Goal: Transaction & Acquisition: Purchase product/service

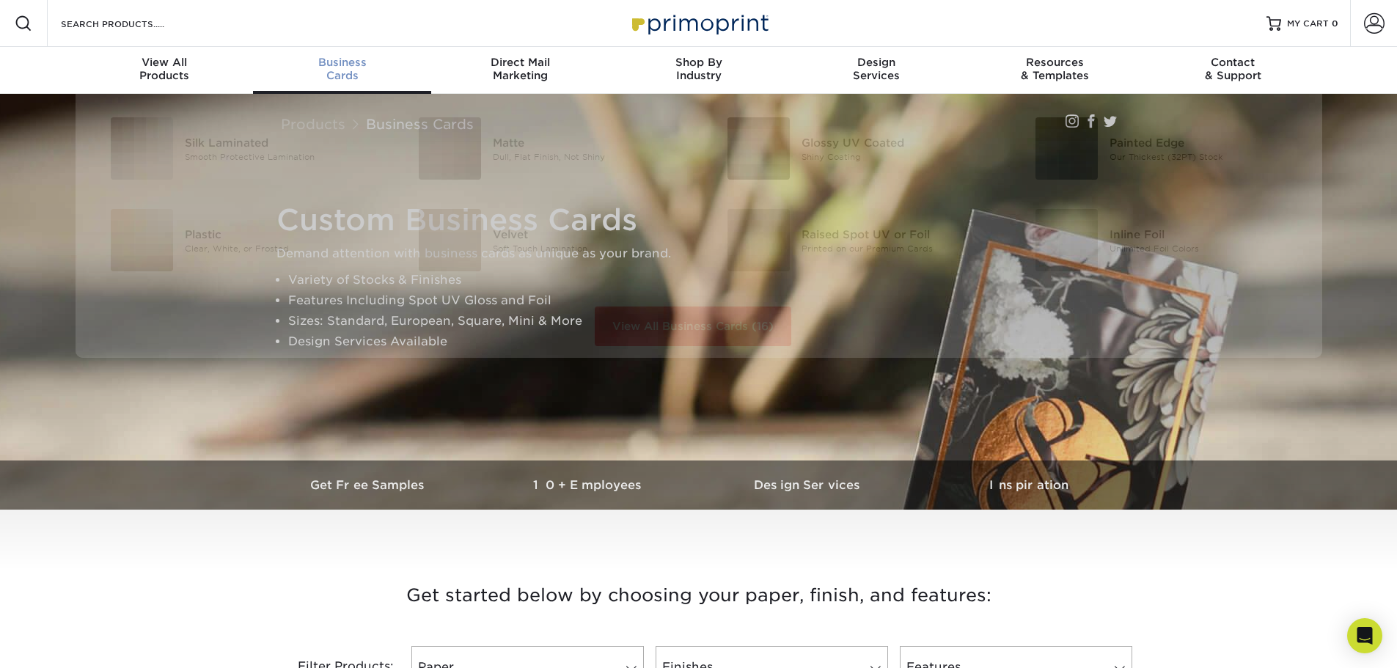
click at [343, 70] on div "Business Cards" at bounding box center [342, 69] width 178 height 26
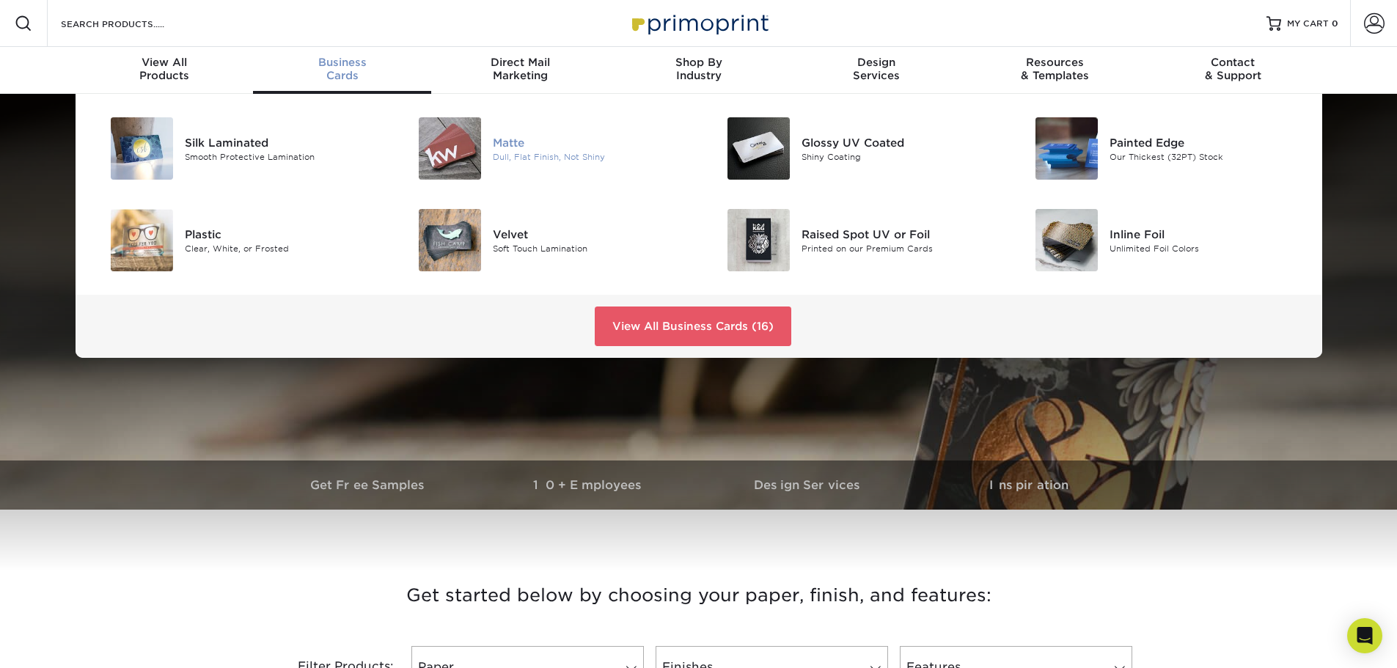
click at [535, 165] on div "Matte Dull, Flat Finish, Not Shiny" at bounding box center [595, 148] width 205 height 62
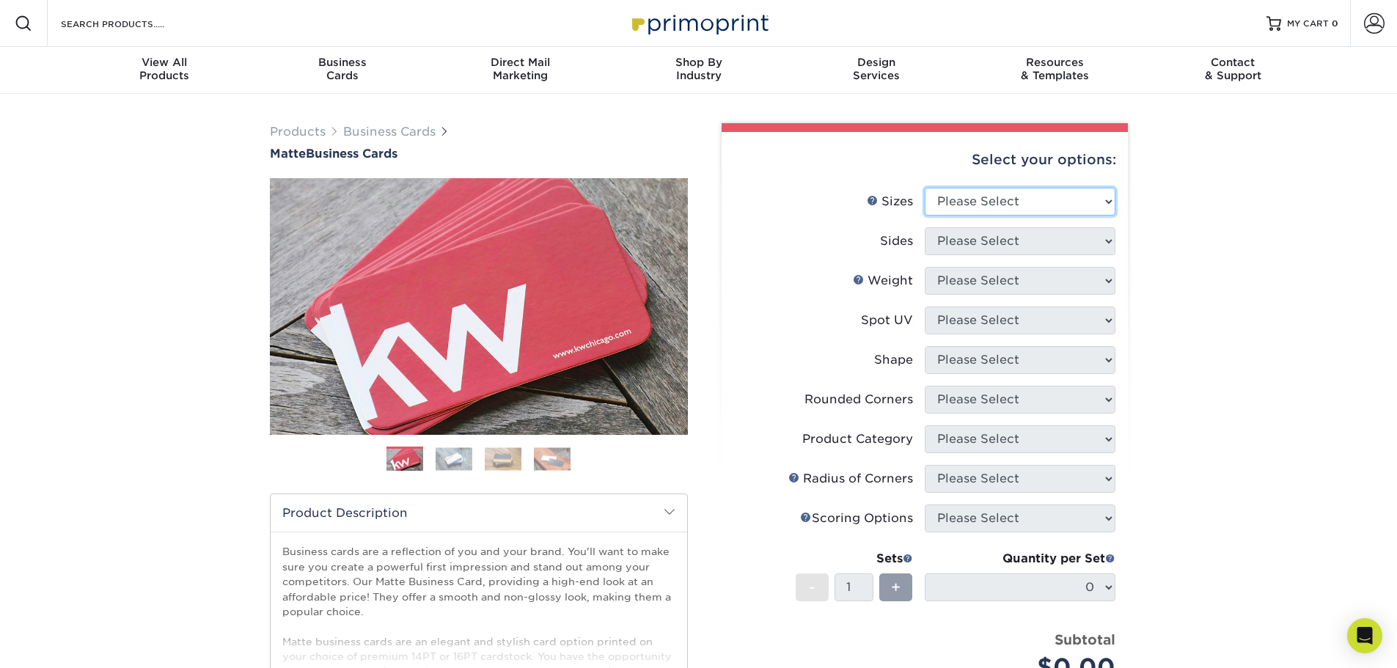
click at [956, 198] on select "Please Select 1.5" x 3.5" - Mini 1.75" x 3.5" - Mini 2" x 2" - Square 2" x 3" -…" at bounding box center [1020, 202] width 191 height 28
select select "2.00x3.50"
click at [925, 188] on select "Please Select 1.5" x 3.5" - Mini 1.75" x 3.5" - Mini 2" x 2" - Square 2" x 3" -…" at bounding box center [1020, 202] width 191 height 28
click at [991, 251] on select "Please Select Print Both Sides Print Front Only" at bounding box center [1020, 241] width 191 height 28
select select "13abbda7-1d64-4f25-8bb2-c179b224825d"
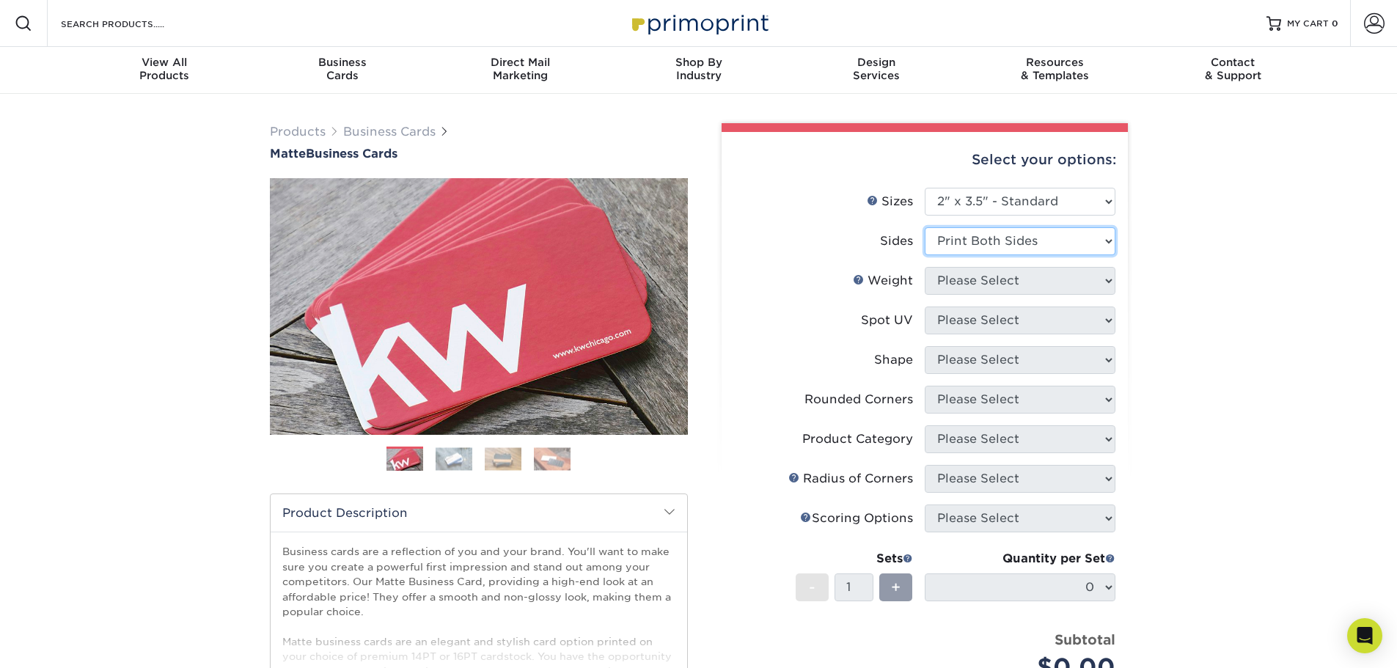
click at [925, 227] on select "Please Select Print Both Sides Print Front Only" at bounding box center [1020, 241] width 191 height 28
click at [989, 285] on select "Please Select 16PT 14PT" at bounding box center [1020, 281] width 191 height 28
select select "16PT"
click at [925, 267] on select "Please Select 16PT 14PT" at bounding box center [1020, 281] width 191 height 28
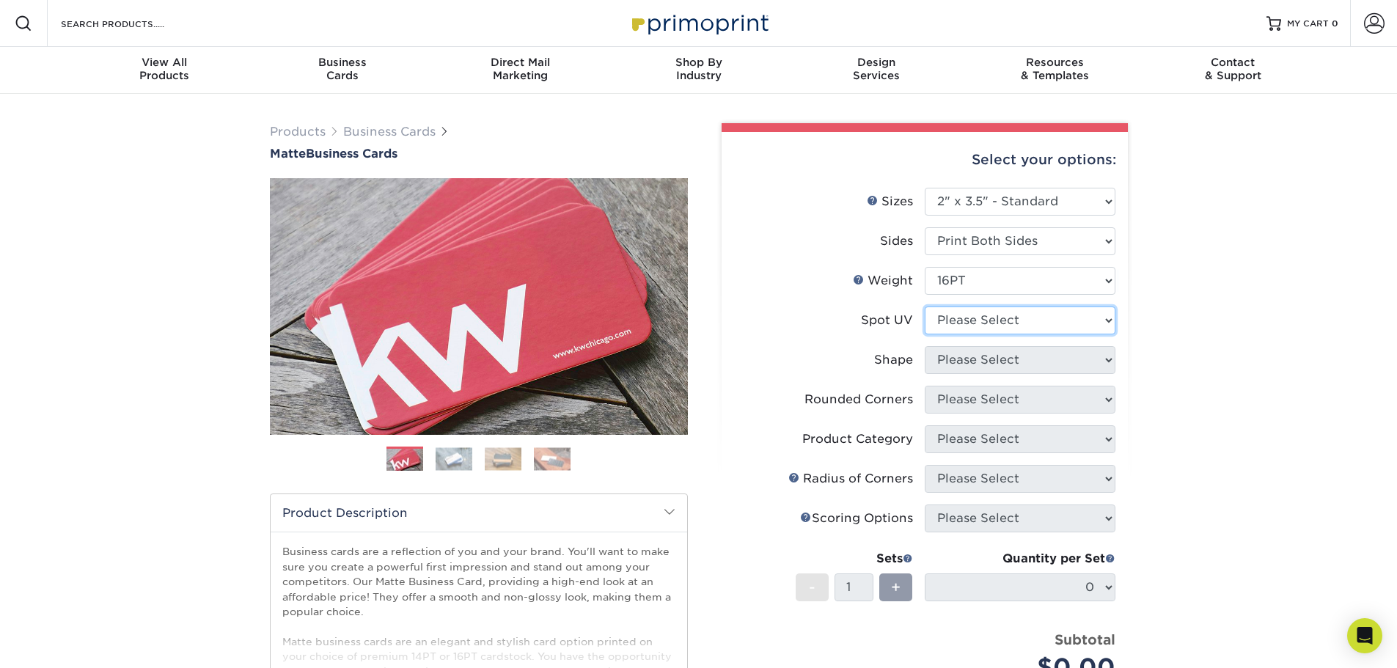
click at [979, 319] on select "Please Select No Spot UV Front and Back (Both Sides) Front Only Back Only" at bounding box center [1020, 321] width 191 height 28
select select "3"
click at [925, 307] on select "Please Select No Spot UV Front and Back (Both Sides) Front Only Back Only" at bounding box center [1020, 321] width 191 height 28
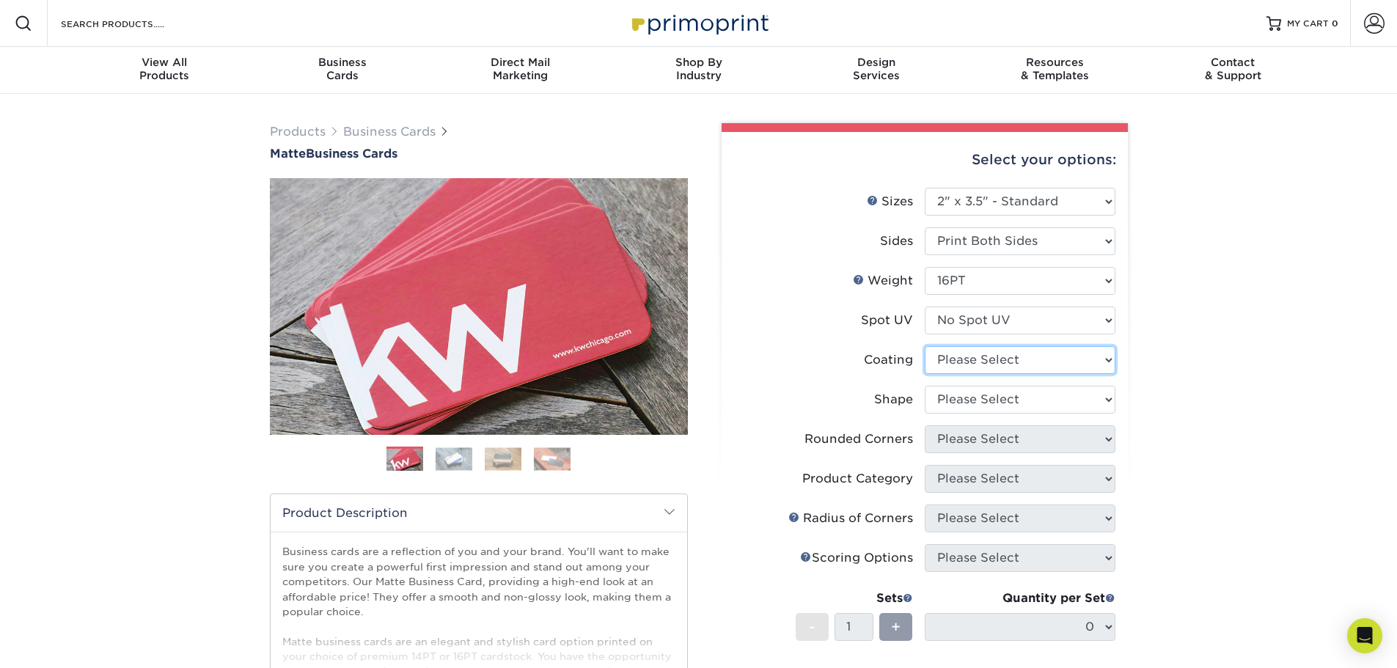
click at [985, 362] on select at bounding box center [1020, 360] width 191 height 28
select select "121bb7b5-3b4d-429f-bd8d-bbf80e953313"
click at [925, 346] on select at bounding box center [1020, 360] width 191 height 28
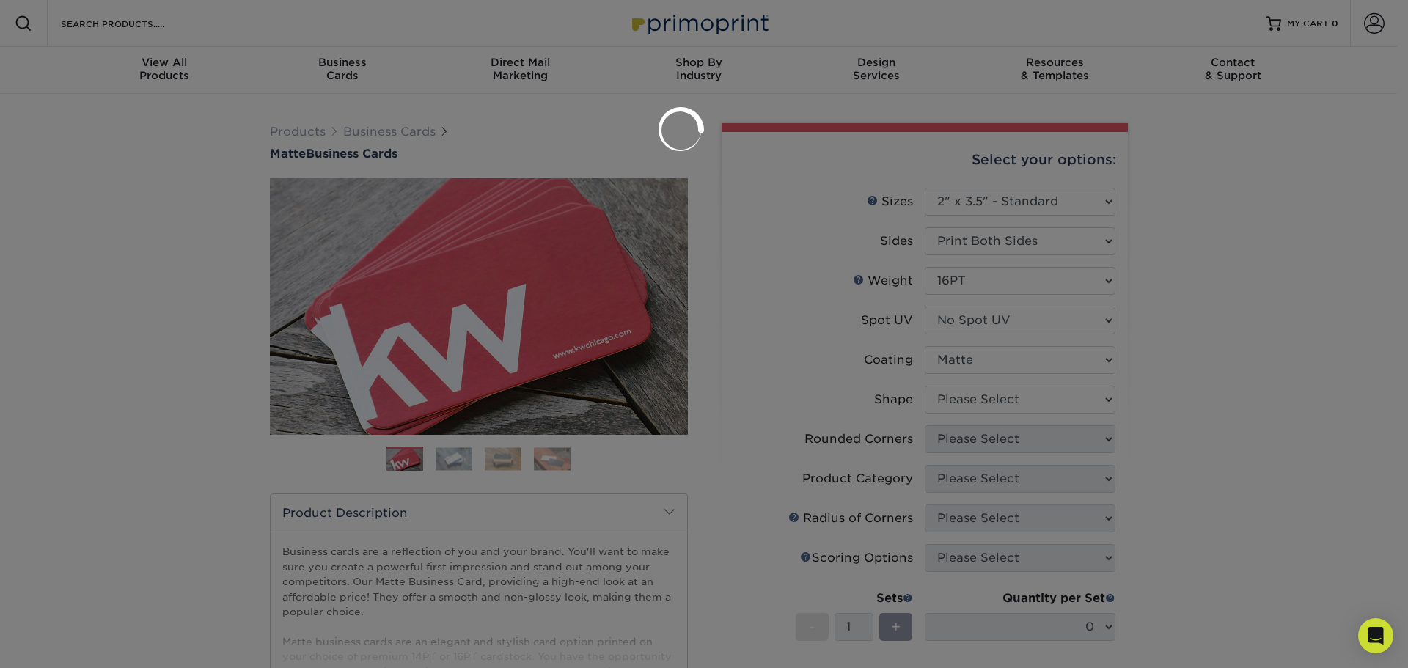
click at [981, 396] on div at bounding box center [704, 334] width 1408 height 668
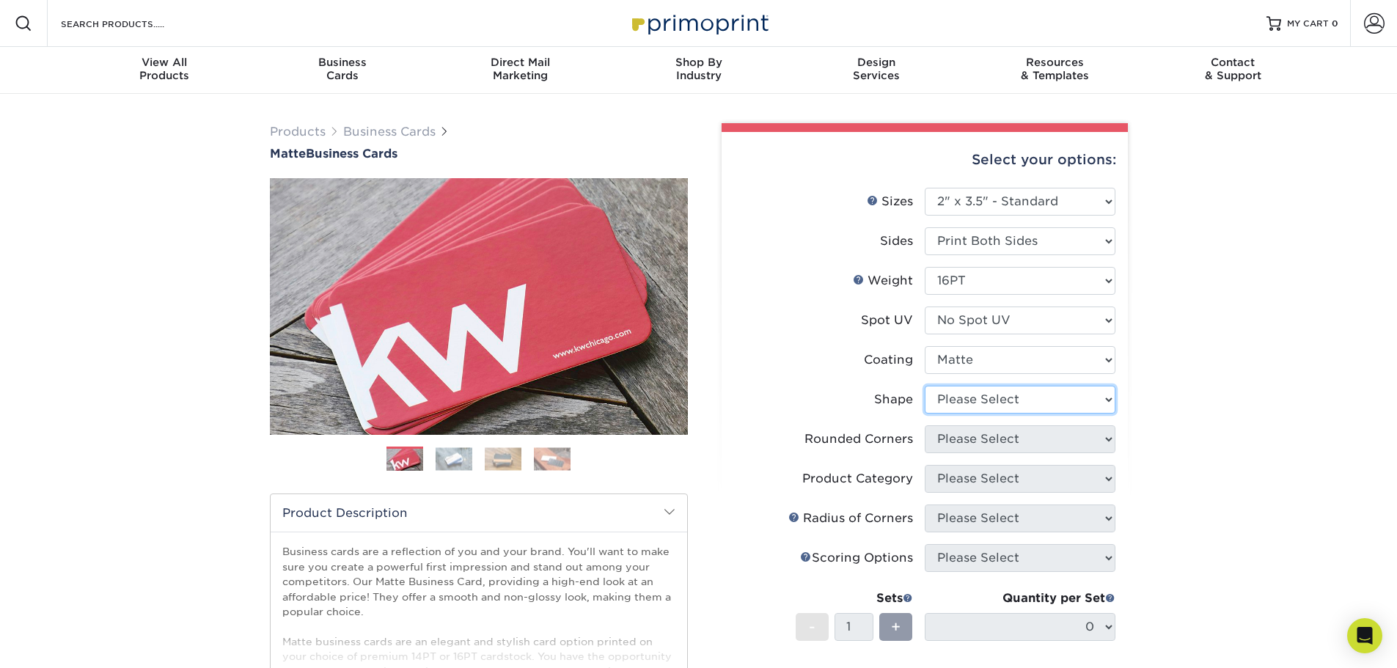
click at [952, 398] on select "Please Select Standard Oval" at bounding box center [1020, 400] width 191 height 28
select select "standard"
click at [925, 386] on select "Please Select Standard Oval" at bounding box center [1020, 400] width 191 height 28
click at [971, 439] on select "Please Select Yes - Round 2 Corners Yes - Round 4 Corners No" at bounding box center [1020, 439] width 191 height 28
select select "0"
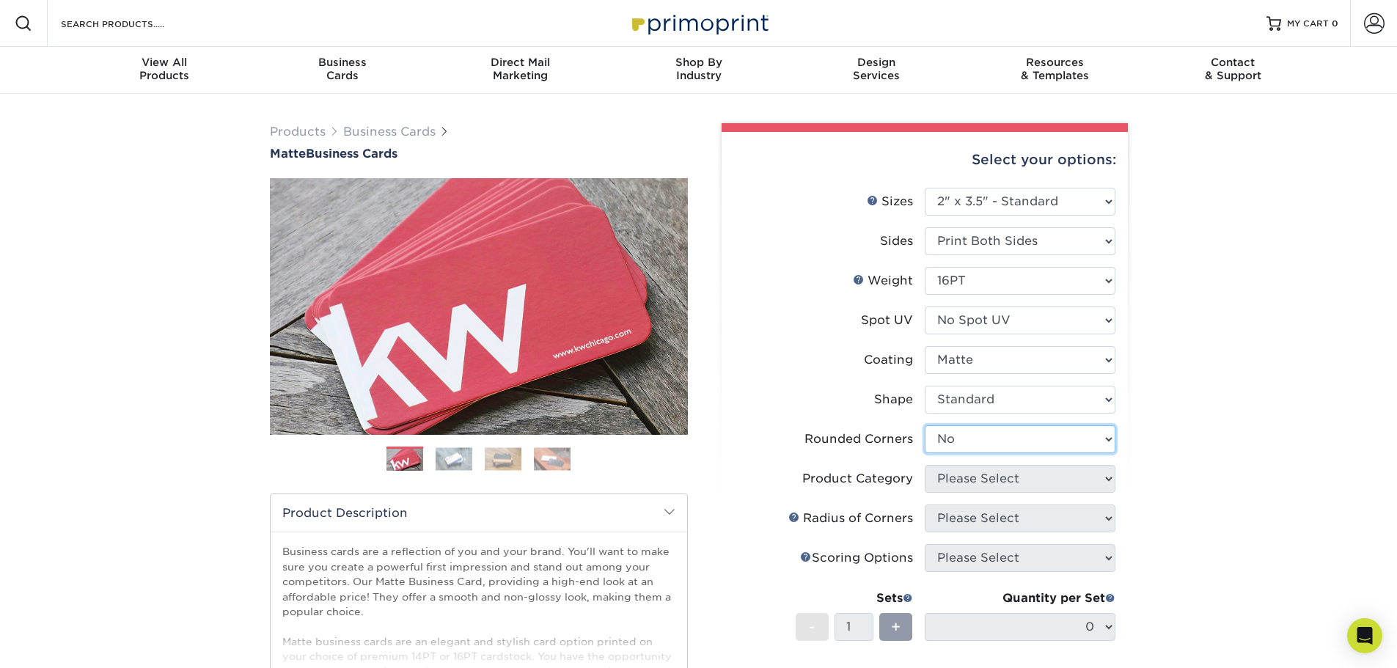
click at [925, 425] on select "Please Select Yes - Round 2 Corners Yes - Round 4 Corners No" at bounding box center [1020, 439] width 191 height 28
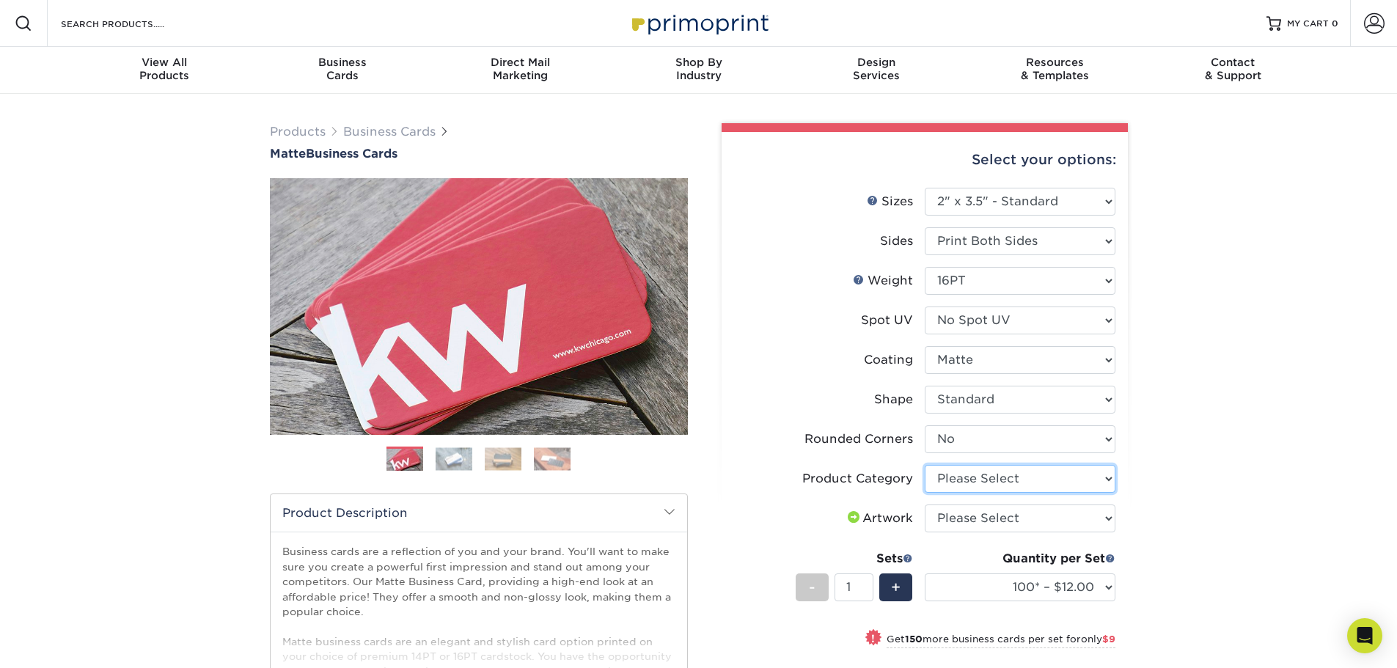
click at [973, 485] on select "Please Select Business Cards" at bounding box center [1020, 479] width 191 height 28
select select "3b5148f1-0588-4f88-a218-97bcfdce65c1"
click at [925, 465] on select "Please Select Business Cards" at bounding box center [1020, 479] width 191 height 28
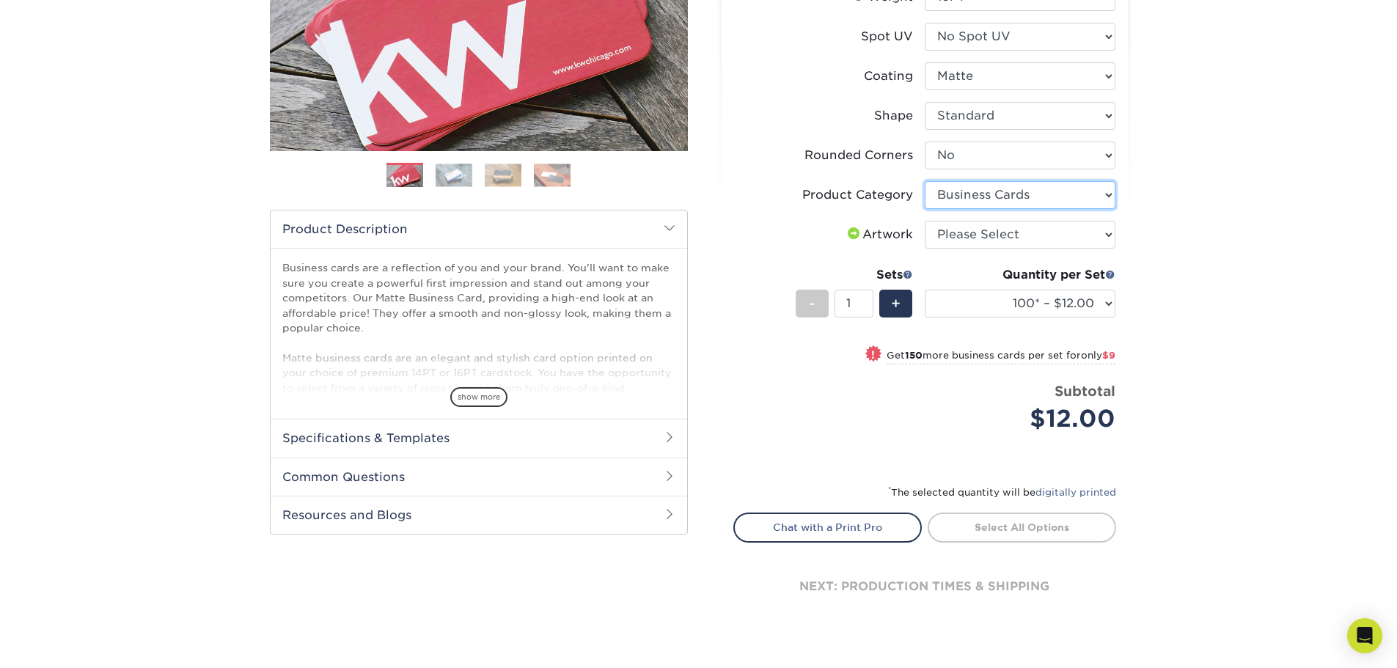
scroll to position [293, 0]
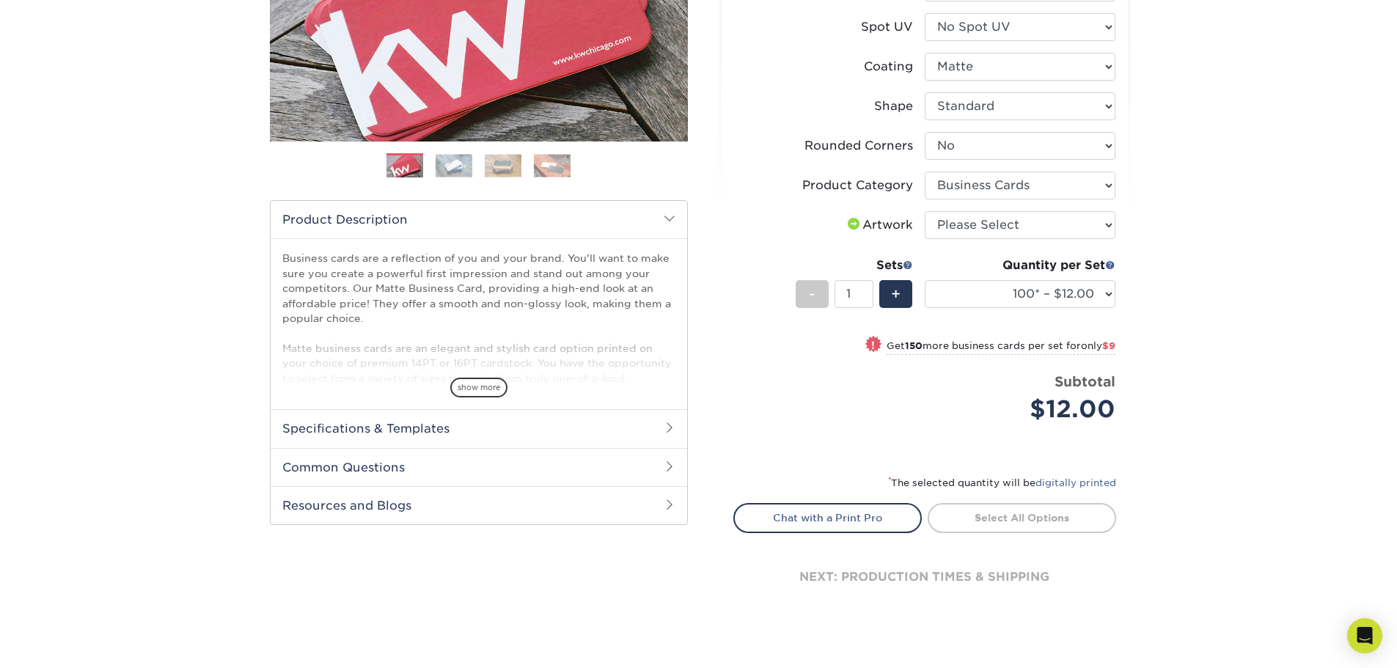
click at [498, 422] on h2 "Specifications & Templates" at bounding box center [479, 428] width 417 height 38
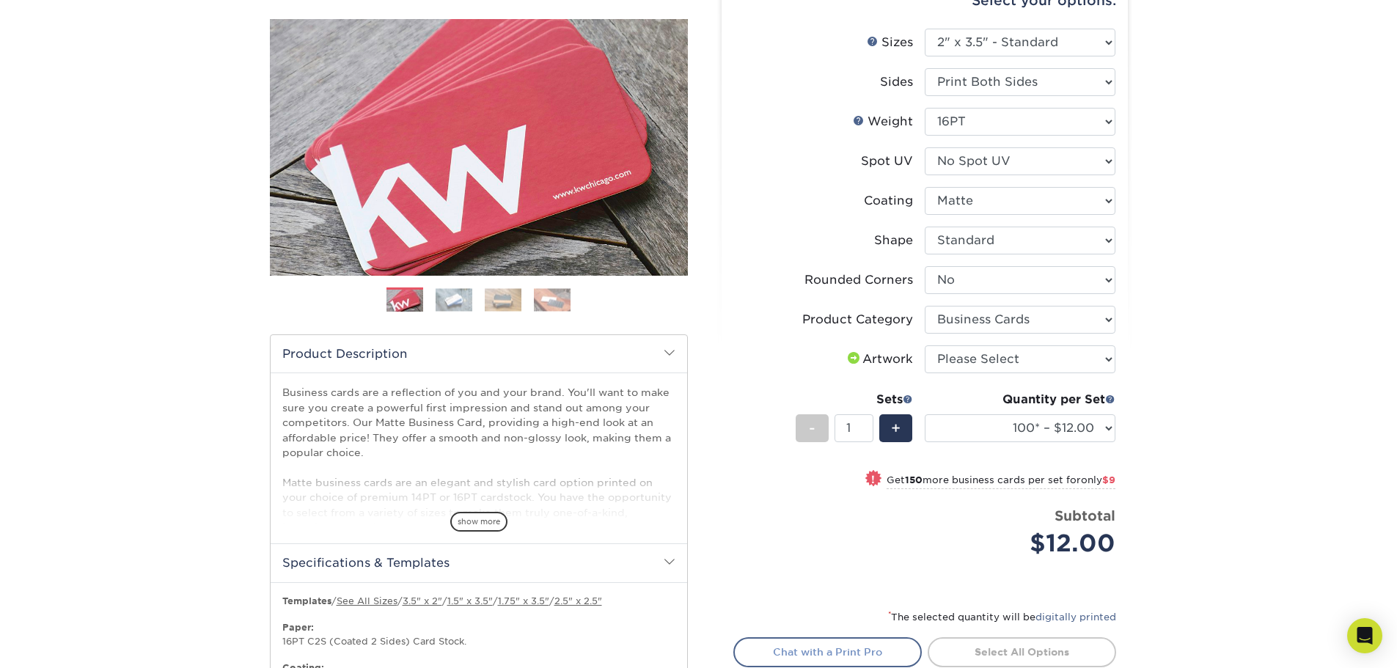
scroll to position [147, 0]
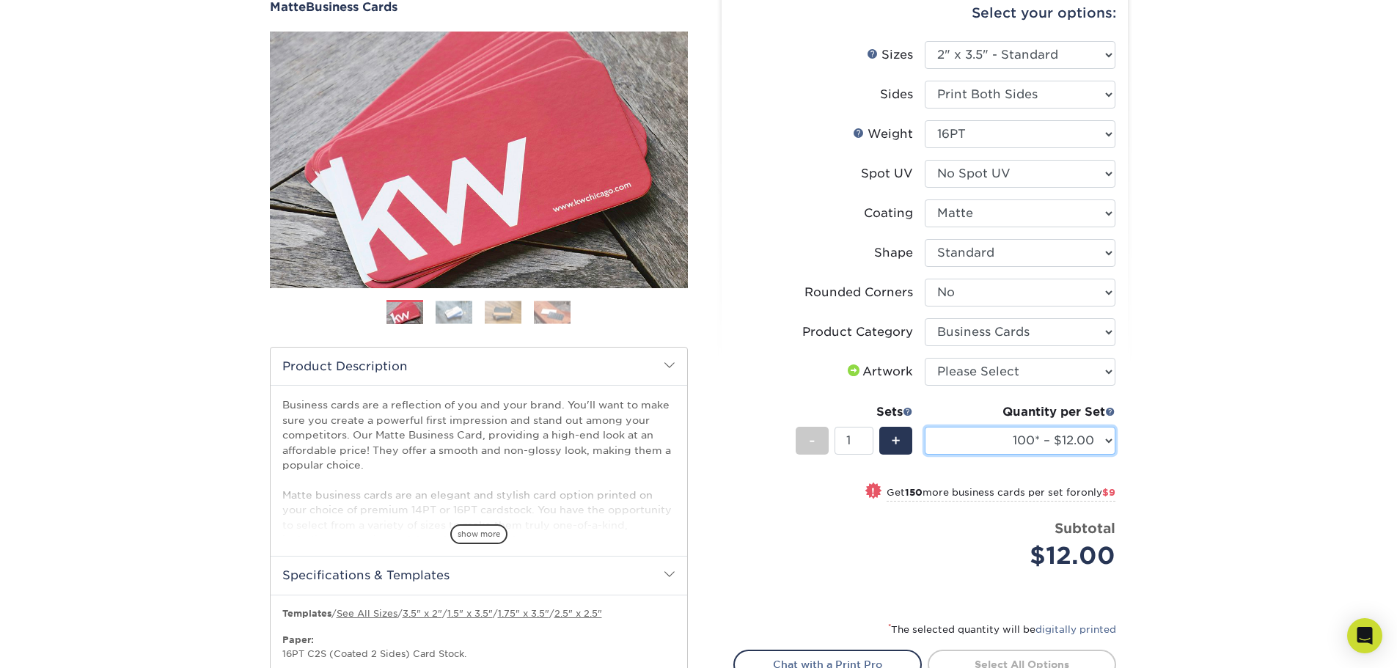
click at [1099, 439] on select "100* – $12.00 250* – $21.00 500 – $42.00 1000 – $53.00 2500 – $95.00 5000 – $18…" at bounding box center [1020, 441] width 191 height 28
click at [1236, 143] on div "Products Business Cards Matte Business Cards Previous Next 100 $ 9" at bounding box center [698, 465] width 1397 height 1037
